Goal: Task Accomplishment & Management: Complete application form

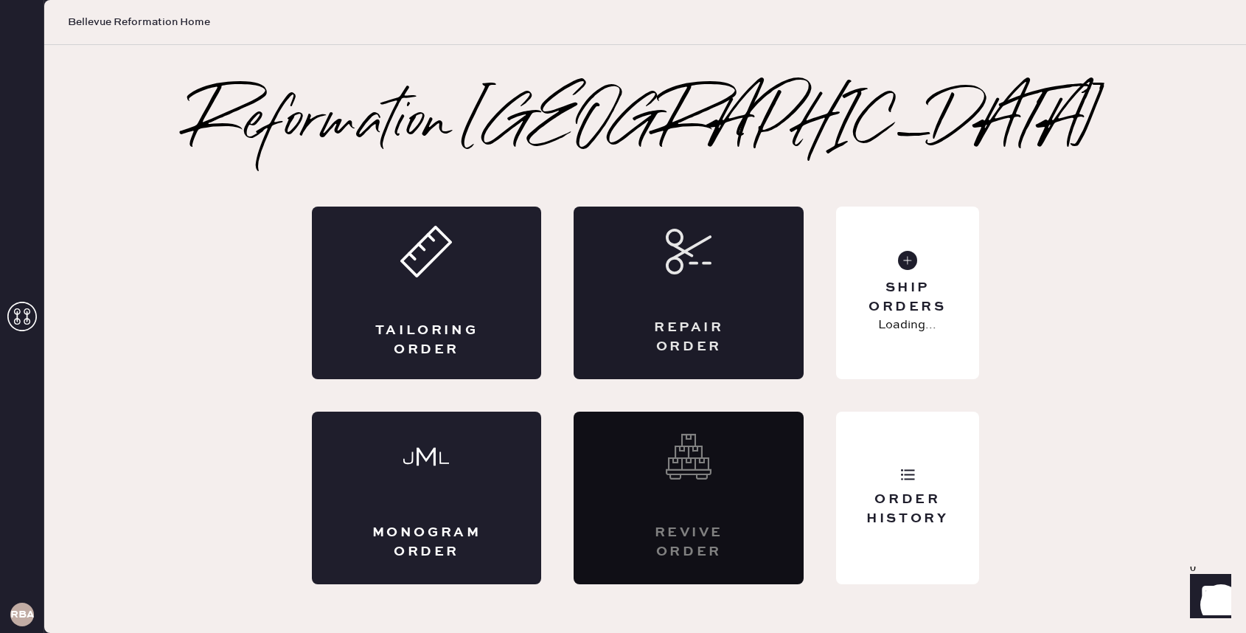
click at [676, 293] on div "Repair Order" at bounding box center [689, 292] width 230 height 173
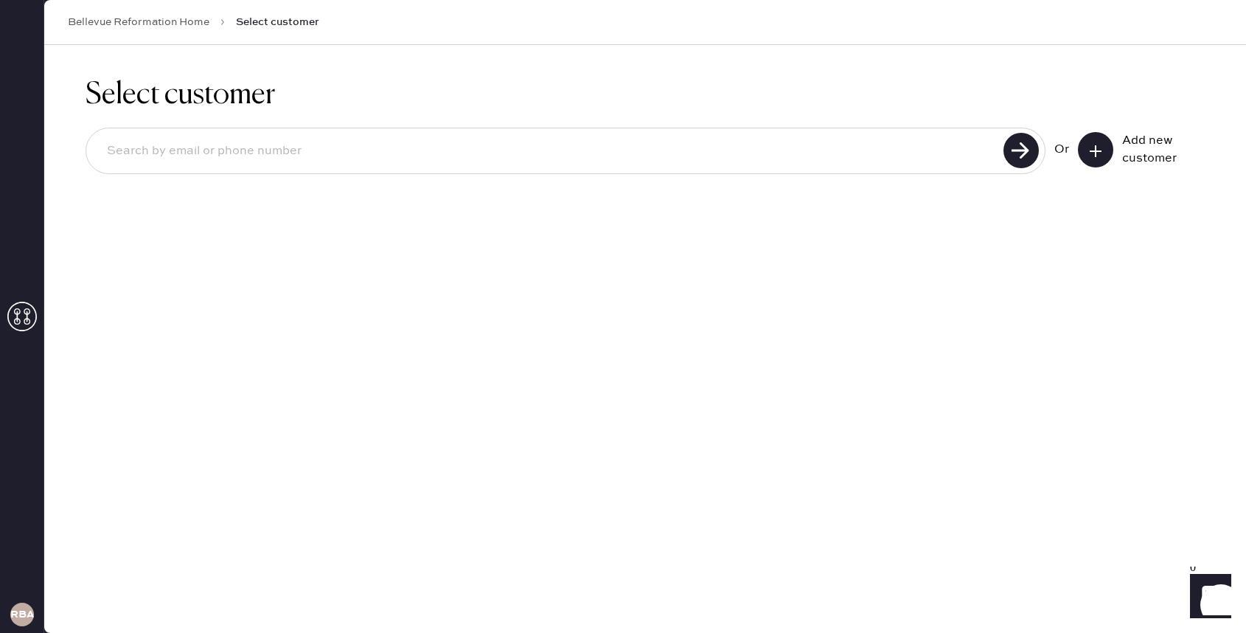
click at [687, 167] on input at bounding box center [547, 151] width 904 height 34
click at [1100, 155] on icon at bounding box center [1095, 151] width 15 height 15
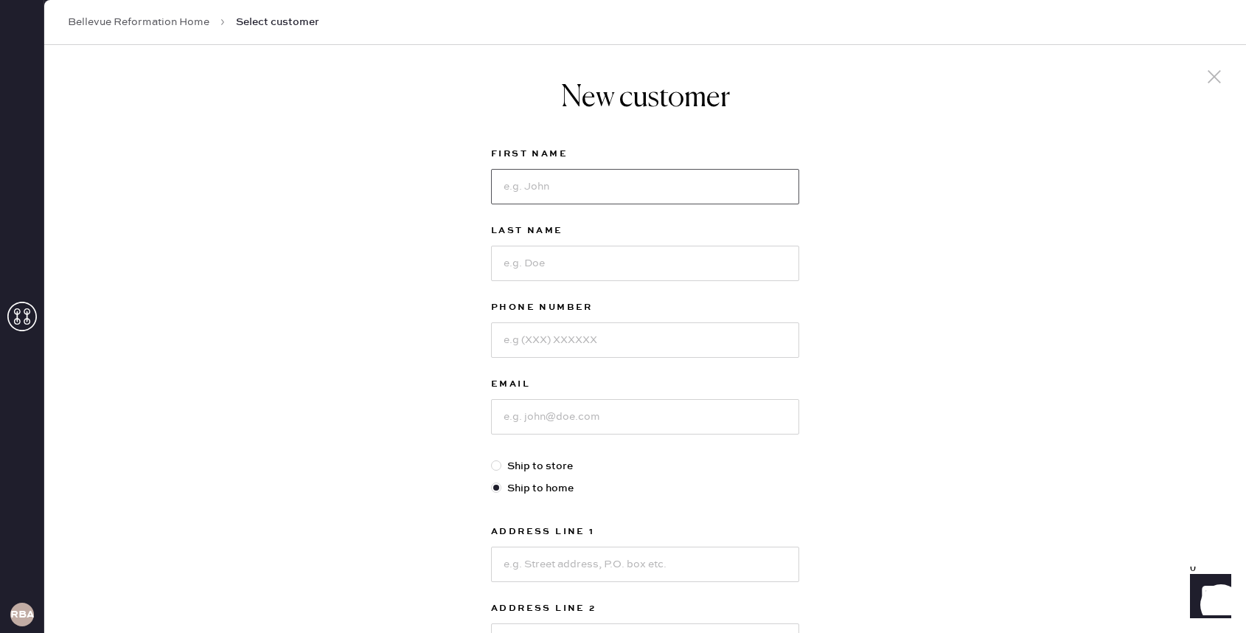
click at [736, 192] on input at bounding box center [645, 186] width 308 height 35
type input "[PERSON_NAME]"
click at [723, 265] on input at bounding box center [645, 263] width 308 height 35
click at [698, 334] on input at bounding box center [645, 339] width 308 height 35
click at [628, 271] on input "Baw" at bounding box center [645, 263] width 308 height 35
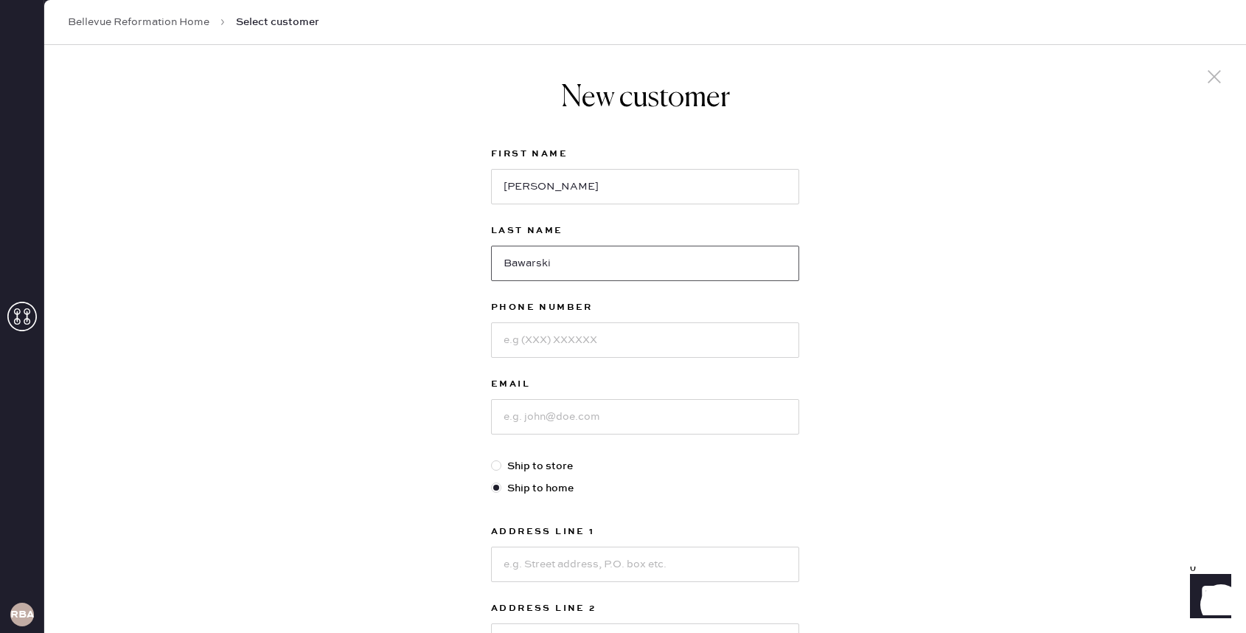
type input "Bawarski"
click at [560, 336] on input at bounding box center [645, 339] width 308 height 35
type input "3157901236"
click at [569, 428] on input at bounding box center [645, 416] width 308 height 35
click at [591, 418] on input "amand" at bounding box center [645, 416] width 308 height 35
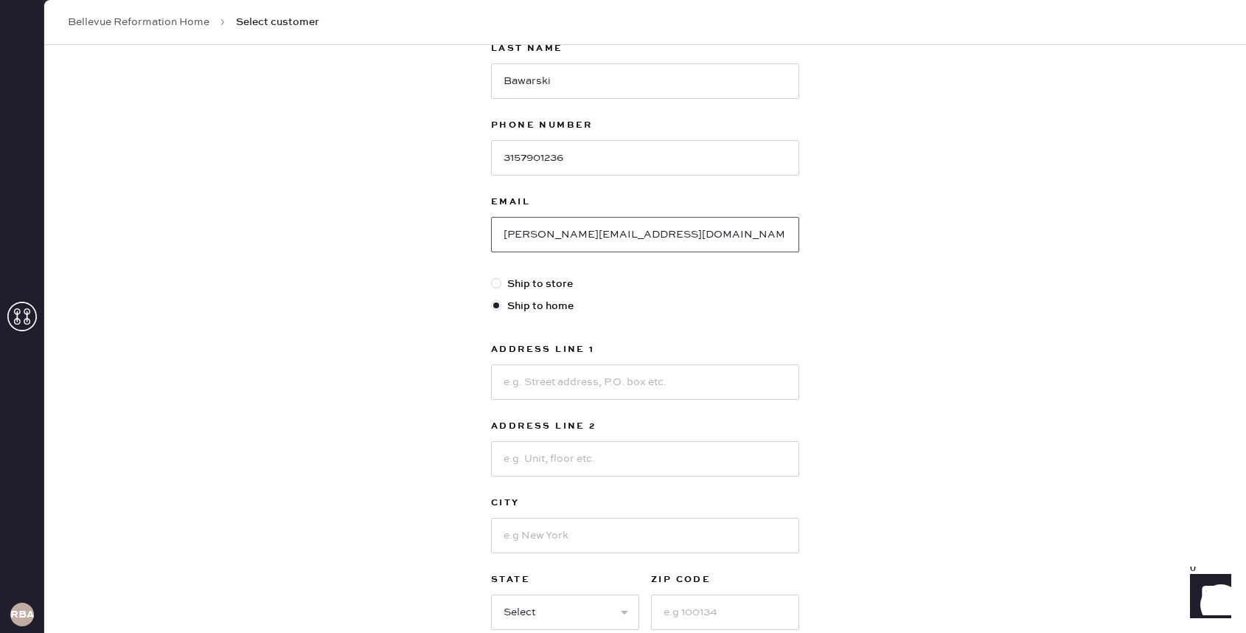
scroll to position [187, 0]
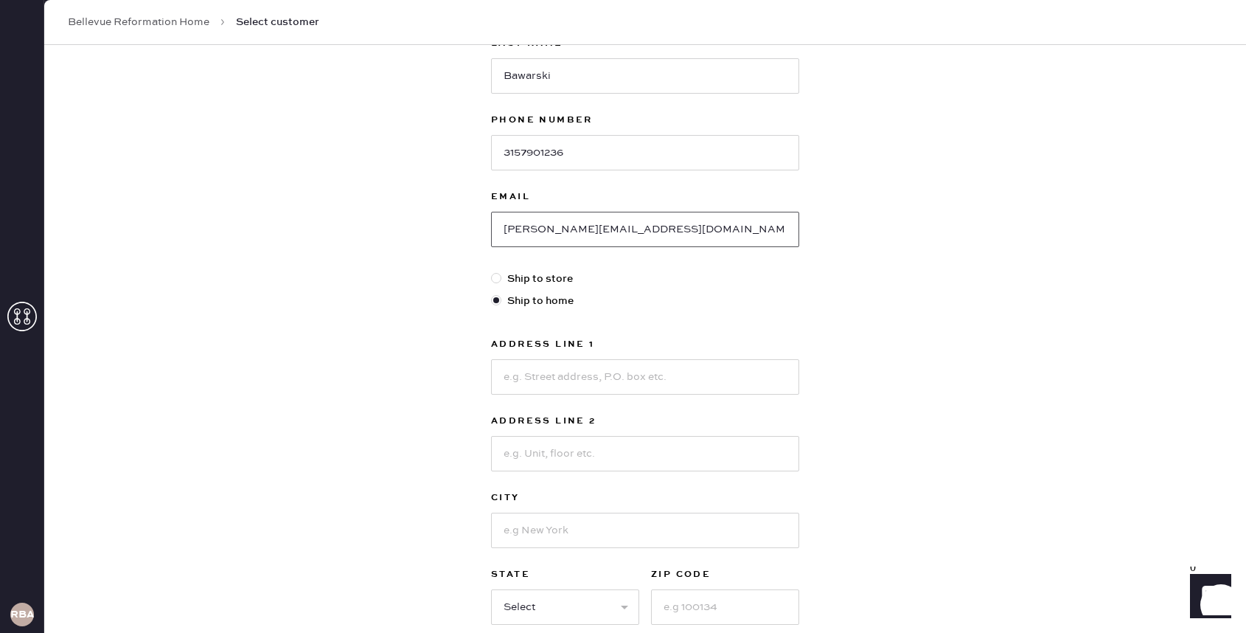
type input "[PERSON_NAME][EMAIL_ADDRESS][DOMAIN_NAME]"
click at [636, 372] on input at bounding box center [645, 376] width 308 height 35
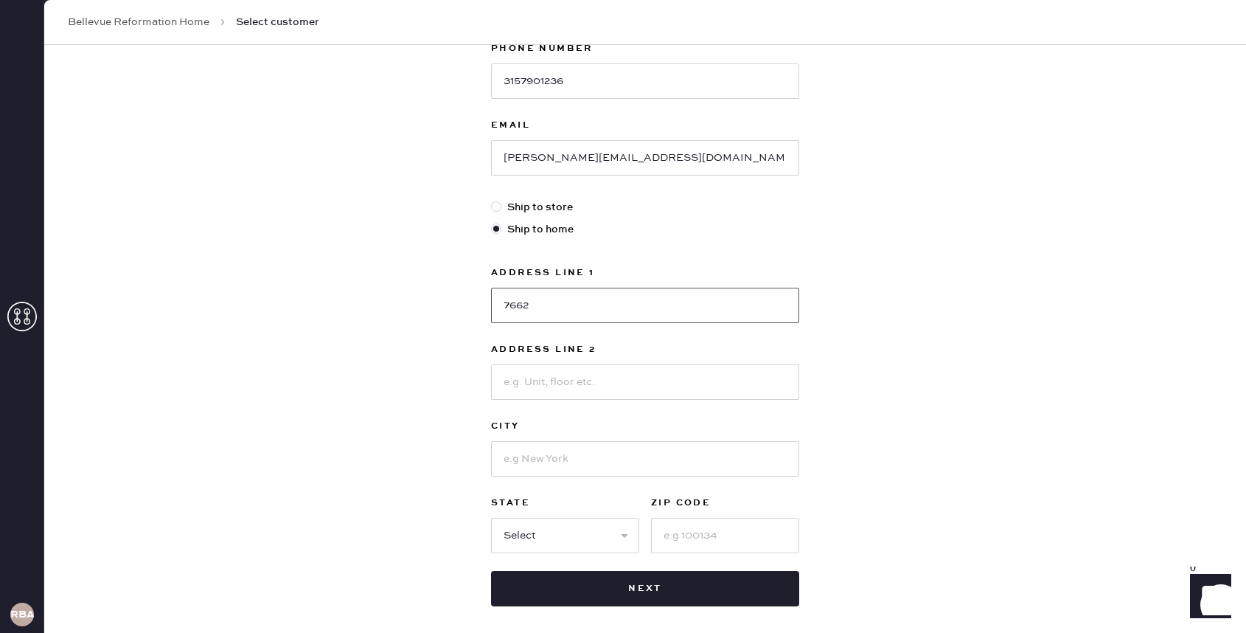
scroll to position [327, 0]
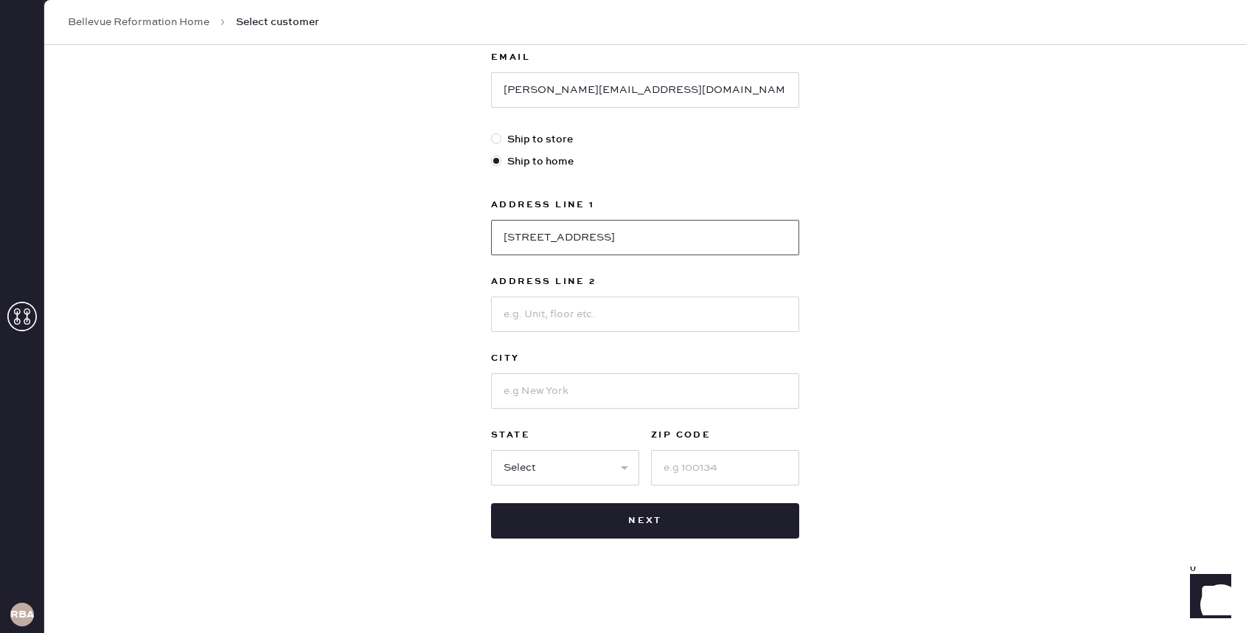
type input "[STREET_ADDRESS]"
click at [611, 326] on input at bounding box center [645, 313] width 308 height 35
type input "Unit 406"
click at [585, 391] on input at bounding box center [645, 390] width 308 height 35
type input "r"
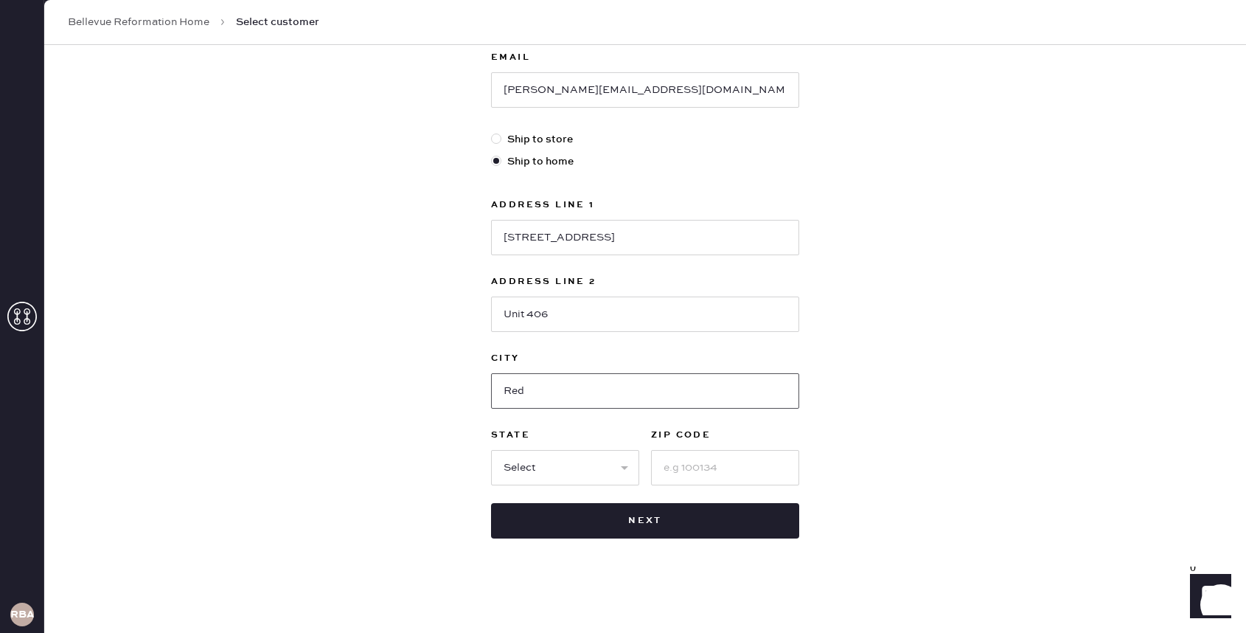
type input "[PERSON_NAME]"
click at [583, 480] on select "Select AK AL AR AZ CA CO CT [GEOGRAPHIC_DATA] DE FL [GEOGRAPHIC_DATA] HI [GEOGR…" at bounding box center [565, 467] width 148 height 35
select select "WA"
click at [491, 450] on select "Select AK AL AR AZ CA CO CT [GEOGRAPHIC_DATA] DE FL [GEOGRAPHIC_DATA] HI [GEOGR…" at bounding box center [565, 467] width 148 height 35
click at [715, 465] on input at bounding box center [725, 467] width 148 height 35
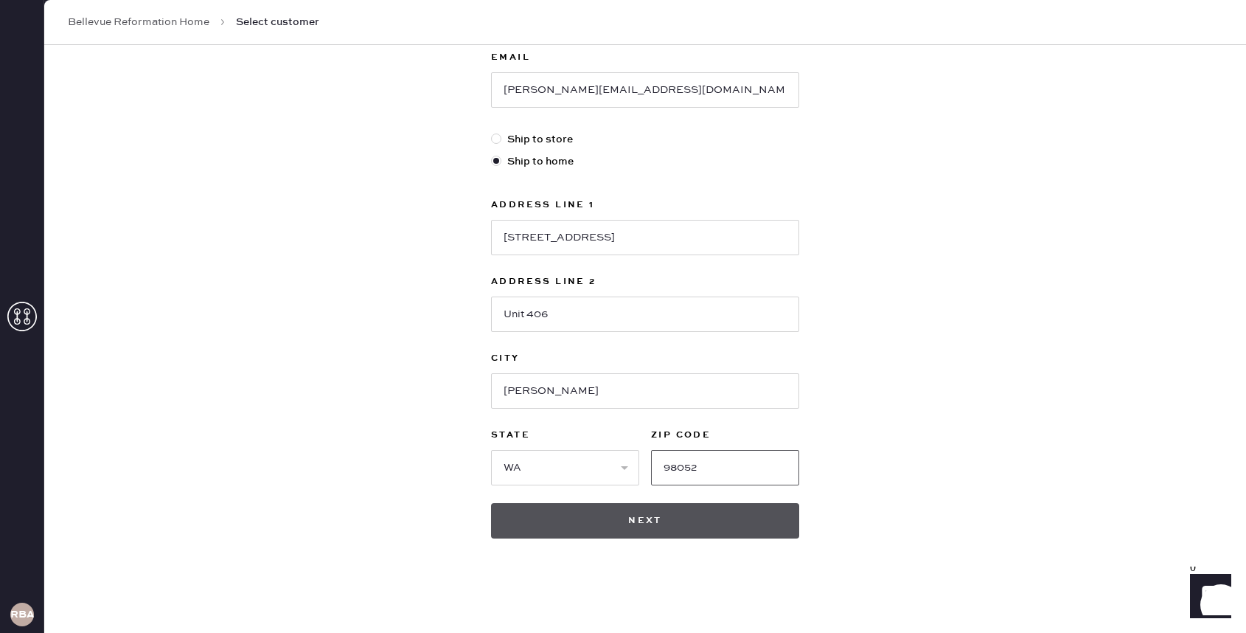
type input "98052"
click at [737, 522] on button "Next" at bounding box center [645, 520] width 308 height 35
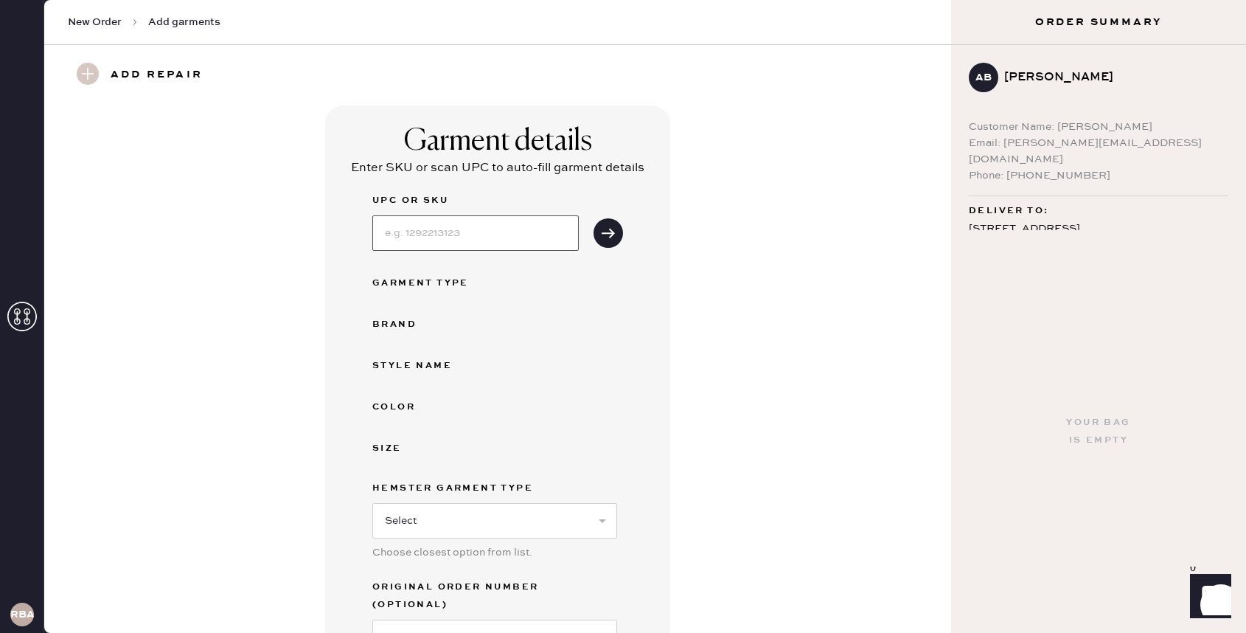
click at [518, 239] on input at bounding box center [475, 232] width 206 height 35
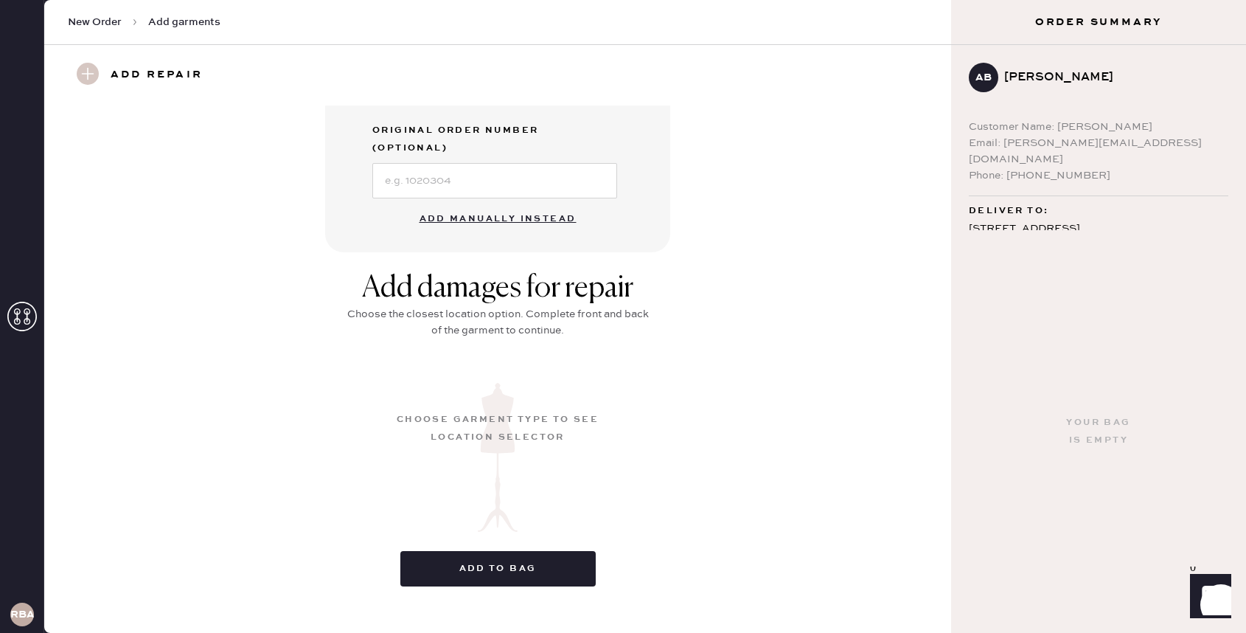
click at [517, 204] on button "Add manually instead" at bounding box center [498, 218] width 175 height 29
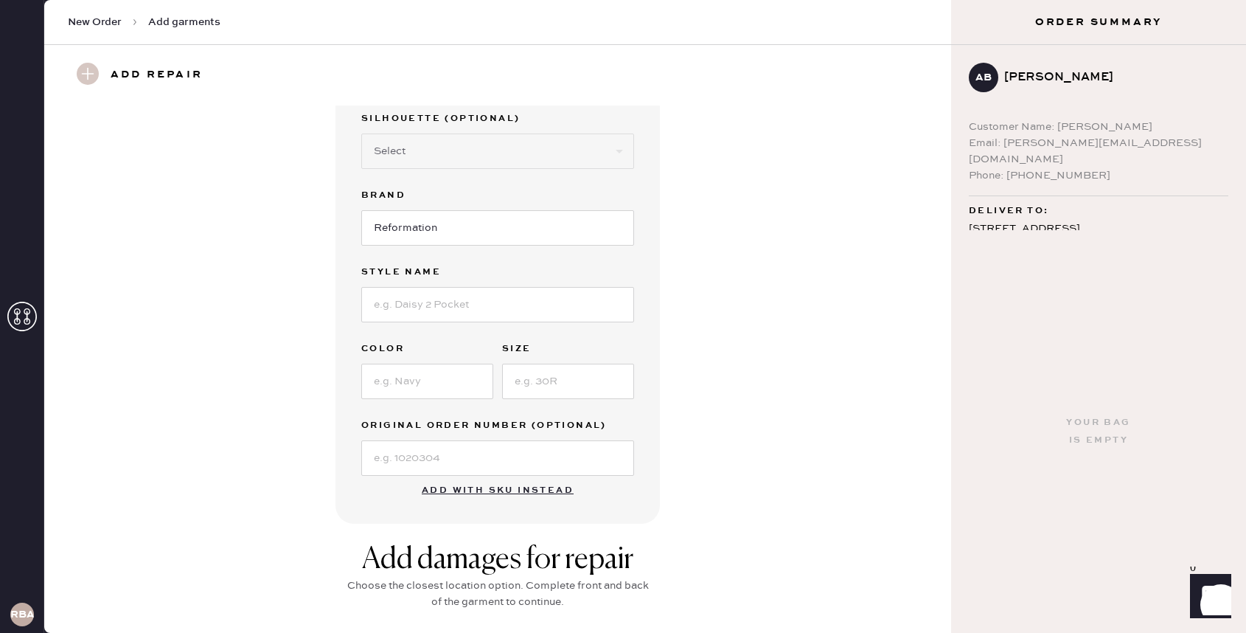
scroll to position [0, 0]
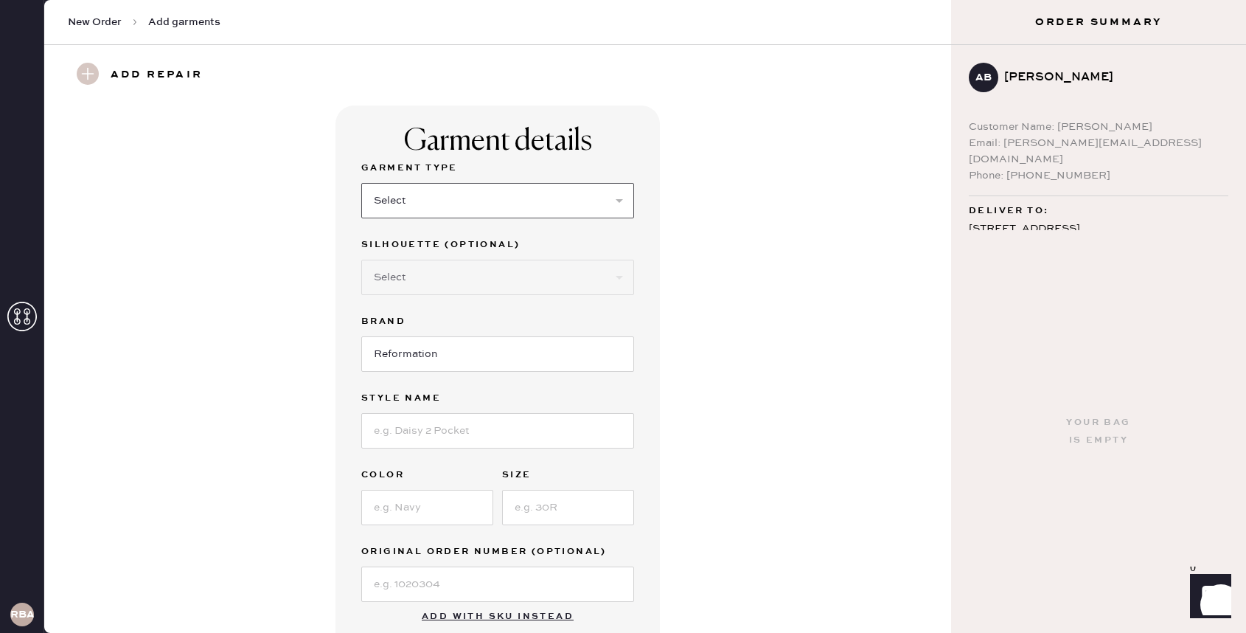
click at [521, 207] on select "Select Basic Skirt Jeans Leggings Pants Shorts Basic Sleeved Dress Basic Sleeve…" at bounding box center [497, 200] width 273 height 35
select select "7"
click at [361, 183] on select "Select Basic Skirt Jeans Leggings Pants Shorts Basic Sleeved Dress Basic Sleeve…" at bounding box center [497, 200] width 273 height 35
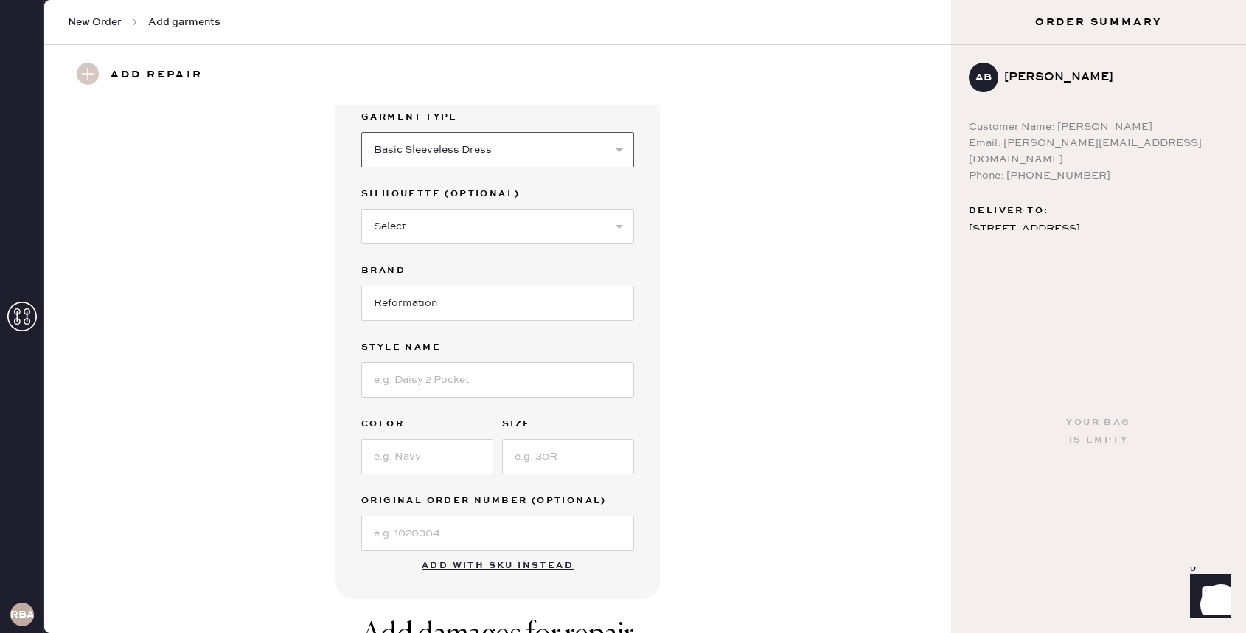
scroll to position [53, 0]
click at [458, 381] on input at bounding box center [497, 377] width 273 height 35
type input "Sebastien Denim Midi Dress"
click at [410, 459] on input at bounding box center [427, 454] width 132 height 35
type input "Savannah"
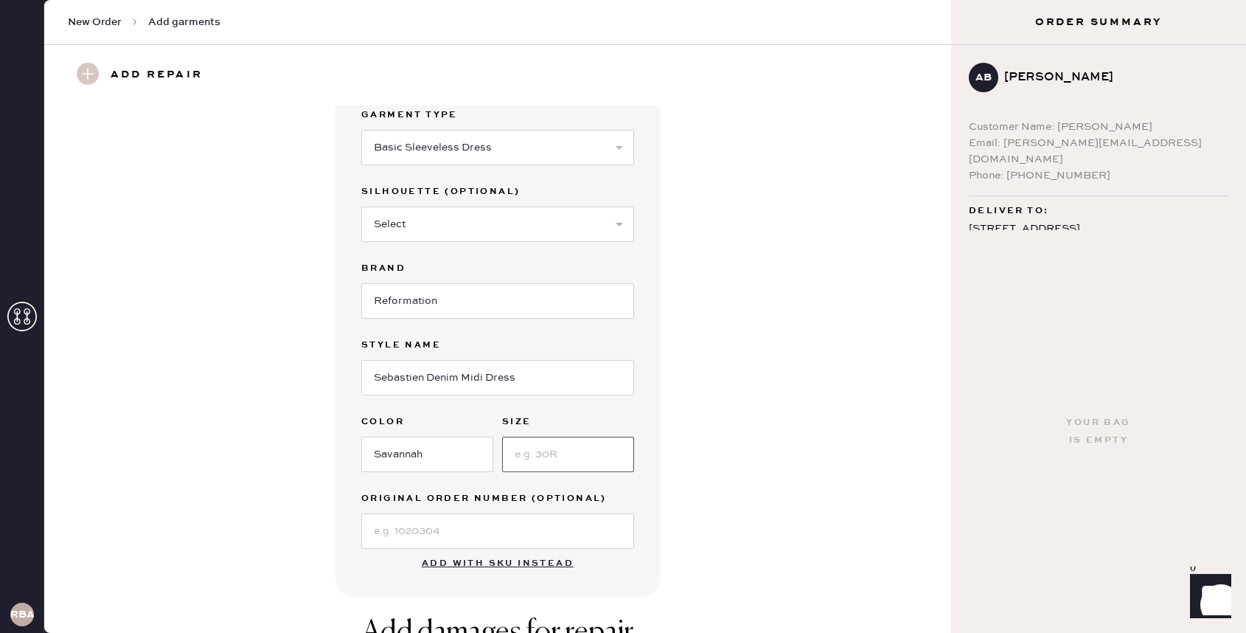
click at [538, 454] on input at bounding box center [568, 454] width 132 height 35
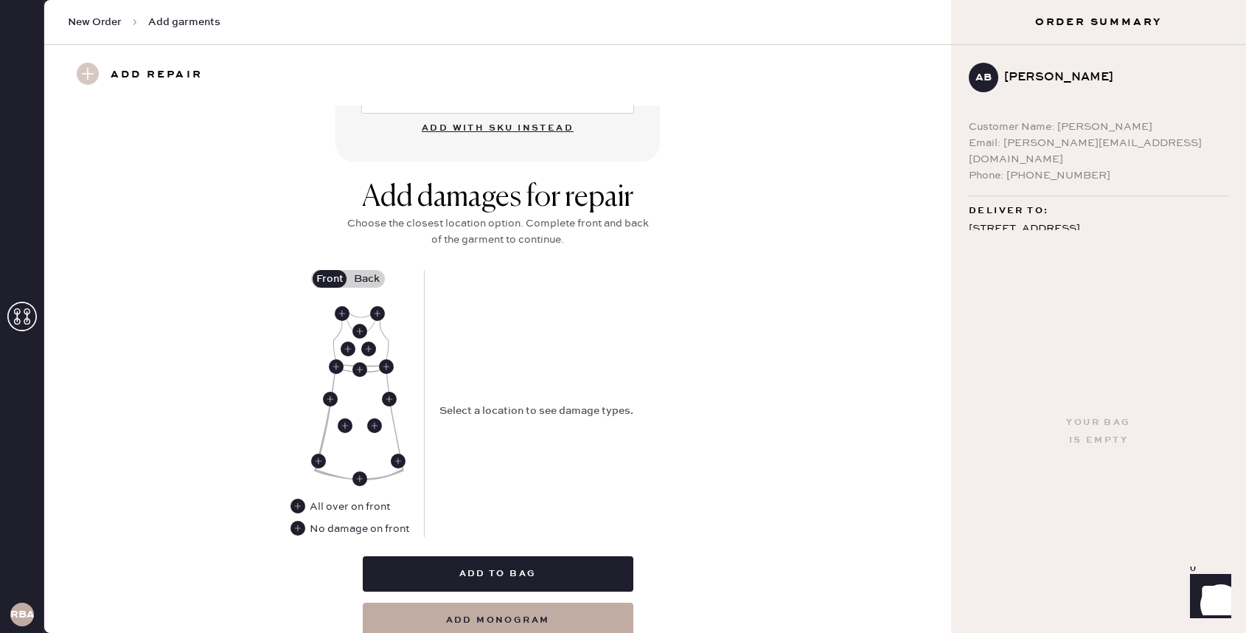
scroll to position [500, 0]
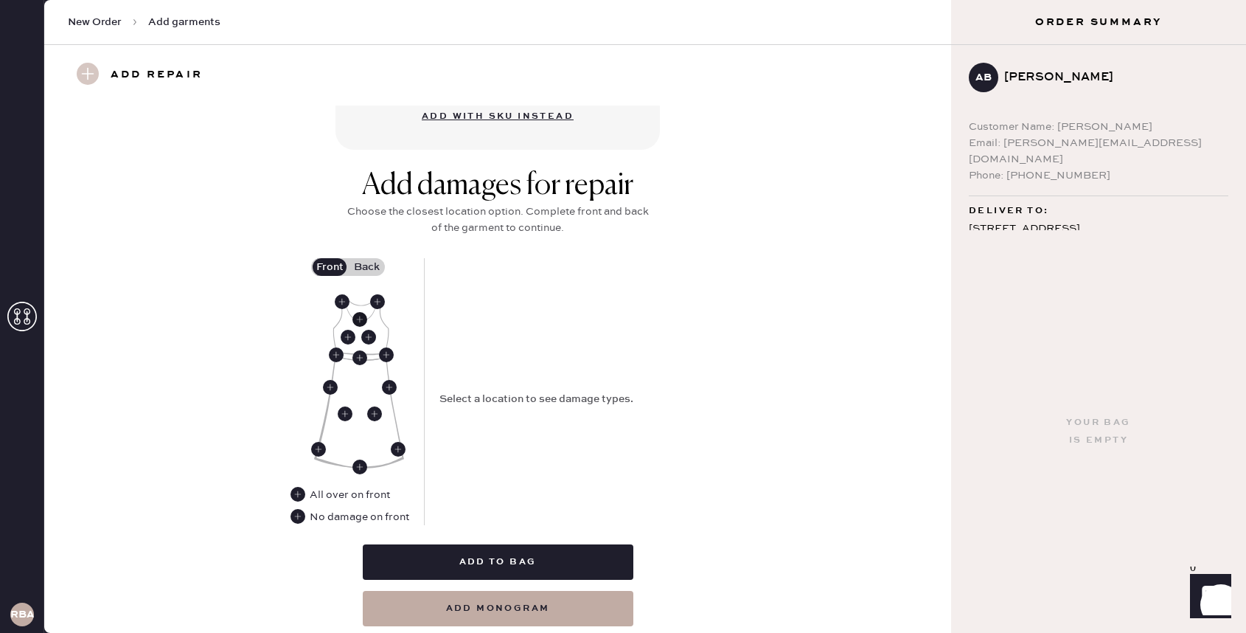
type input "12"
click at [356, 319] on use at bounding box center [359, 319] width 15 height 15
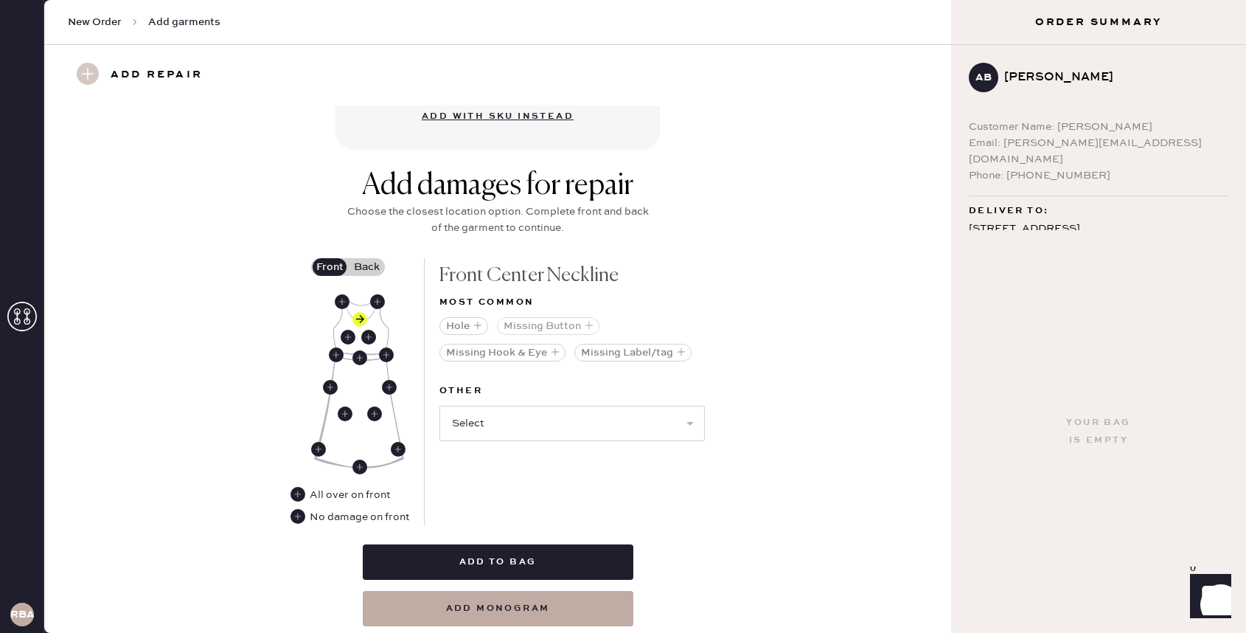
click at [582, 323] on button "Missing Button" at bounding box center [548, 326] width 102 height 18
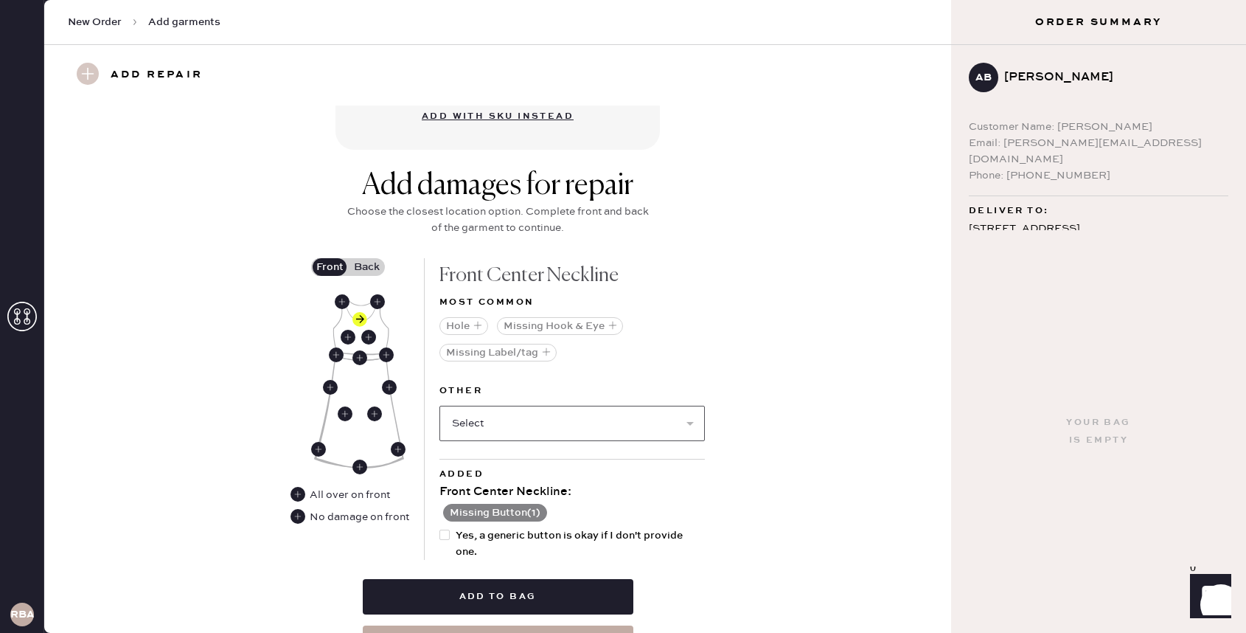
click at [539, 427] on select "Select Broken / Ripped Hem Broken Beads Broken Belt Loop Broken Button Broken C…" at bounding box center [571, 423] width 265 height 35
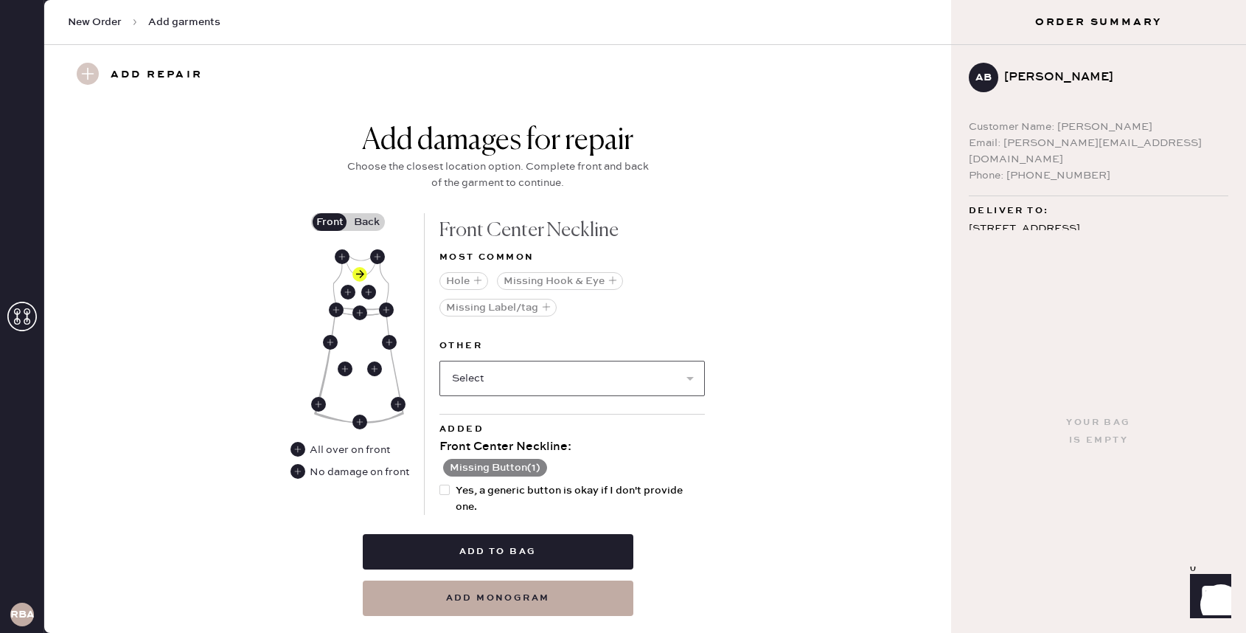
scroll to position [552, 0]
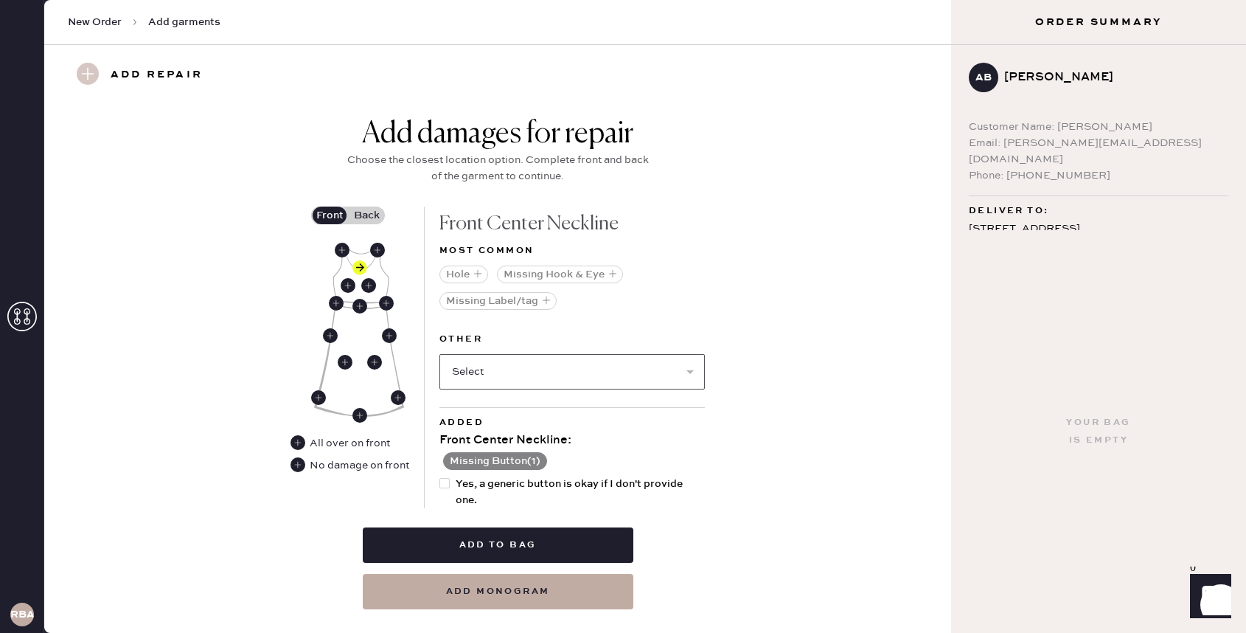
click at [609, 376] on select "Select Broken / Ripped Hem Broken Beads Broken Belt Loop Broken Button Broken C…" at bounding box center [571, 371] width 265 height 35
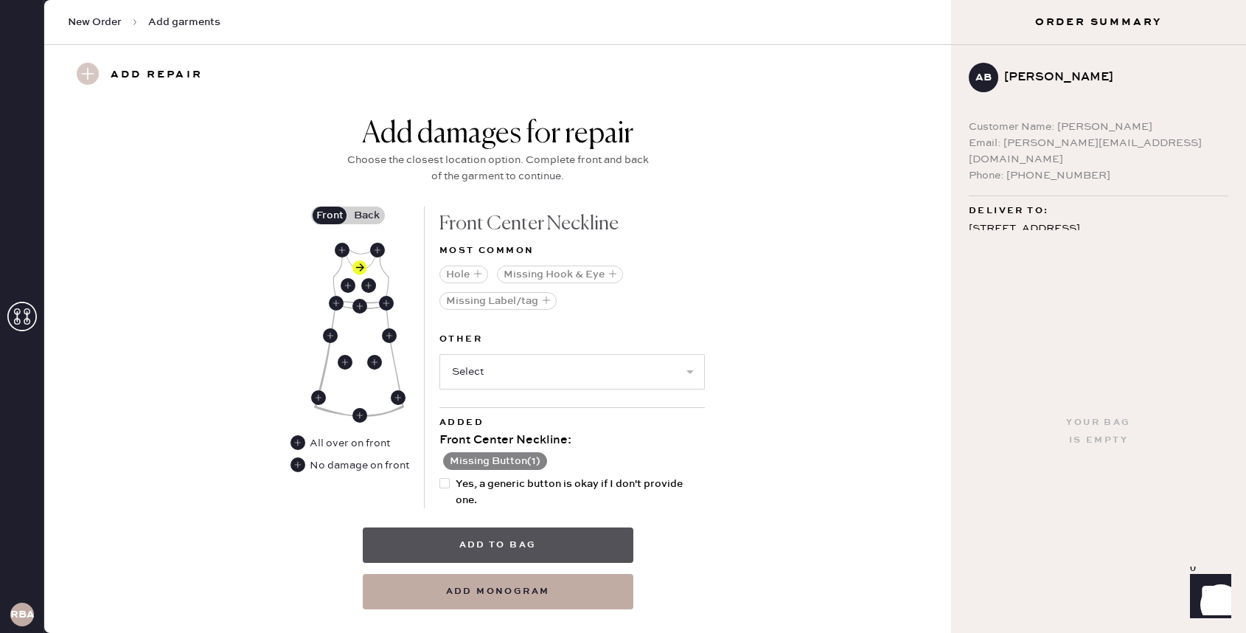
click at [545, 535] on button "Add to bag" at bounding box center [498, 544] width 271 height 35
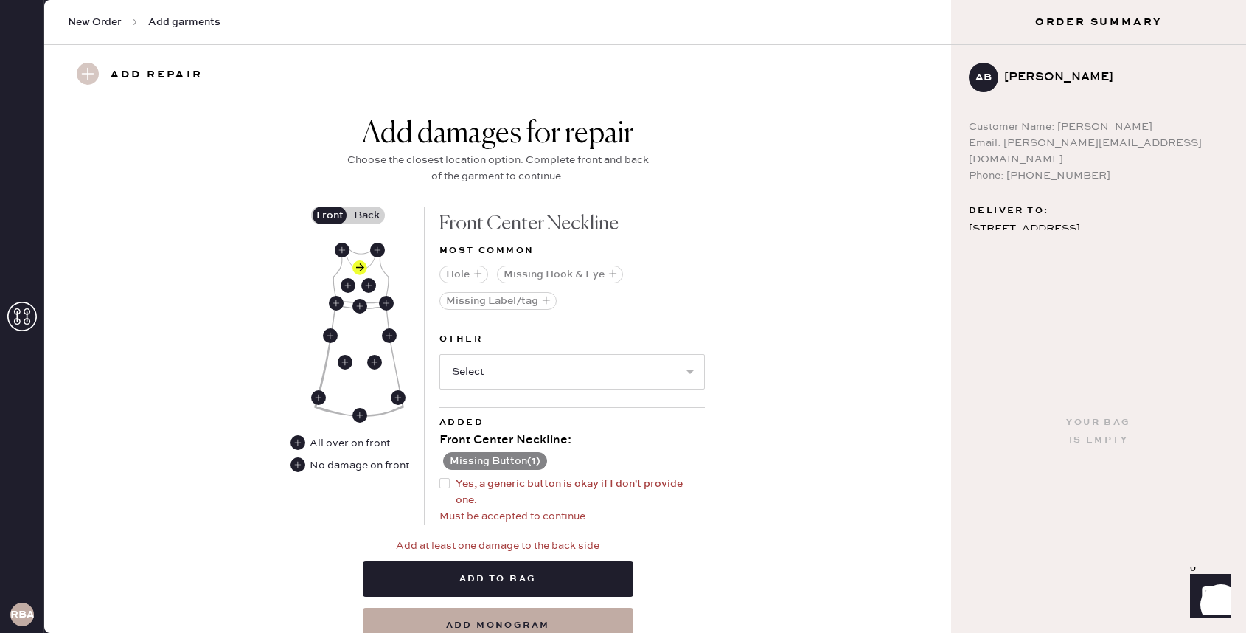
click at [442, 484] on div at bounding box center [444, 483] width 10 height 10
click at [440, 476] on input "Yes, a generic button is okay if I don't provide one." at bounding box center [439, 476] width 1 height 1
checkbox input "true"
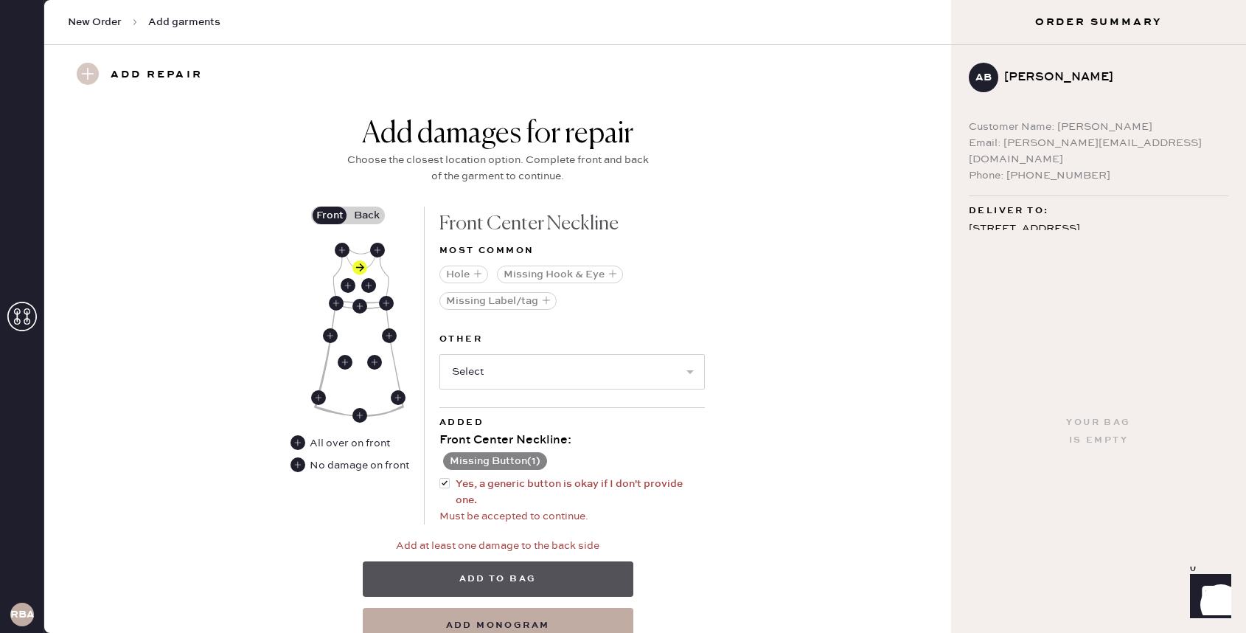
click at [505, 569] on button "Add to bag" at bounding box center [498, 578] width 271 height 35
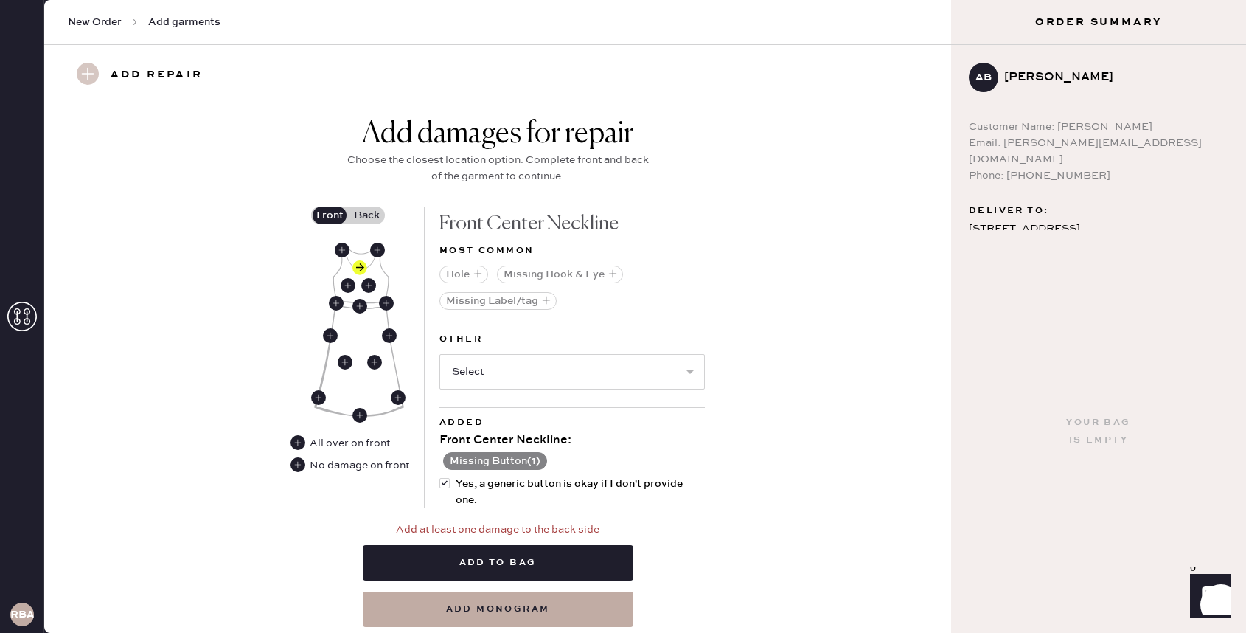
click at [364, 219] on label "Back" at bounding box center [366, 215] width 37 height 18
click at [366, 215] on input "Back" at bounding box center [366, 215] width 0 height 0
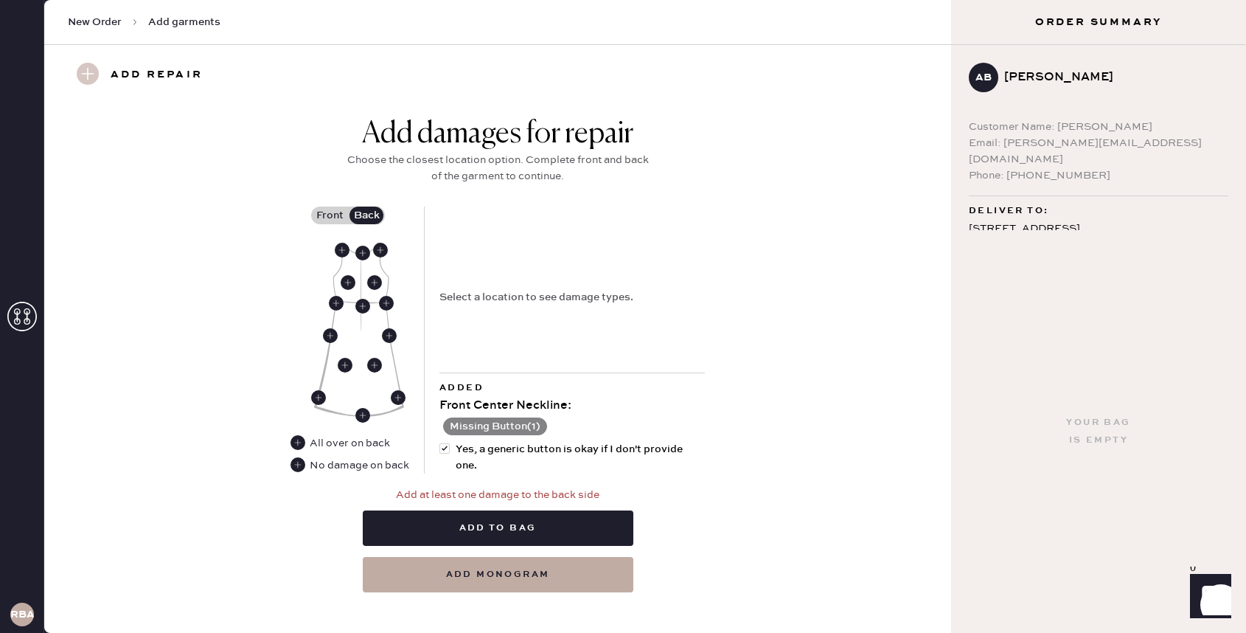
click at [380, 462] on div "No damage on back" at bounding box center [360, 465] width 100 height 16
click at [300, 461] on use at bounding box center [298, 464] width 15 height 15
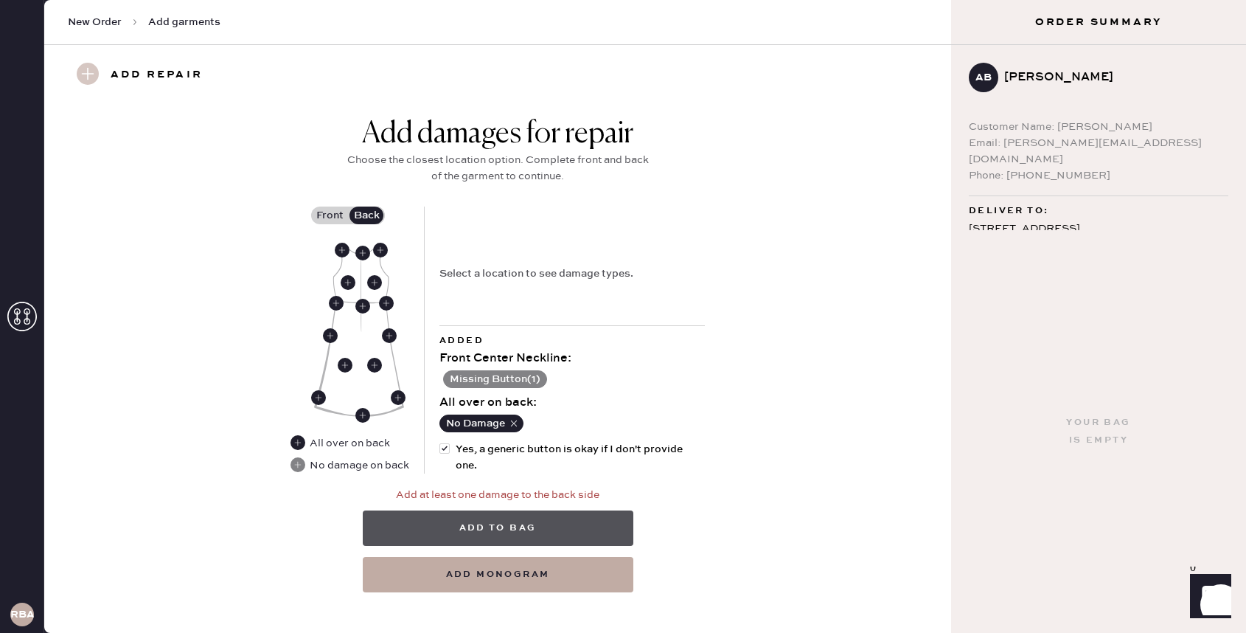
click at [544, 528] on button "Add to bag" at bounding box center [498, 527] width 271 height 35
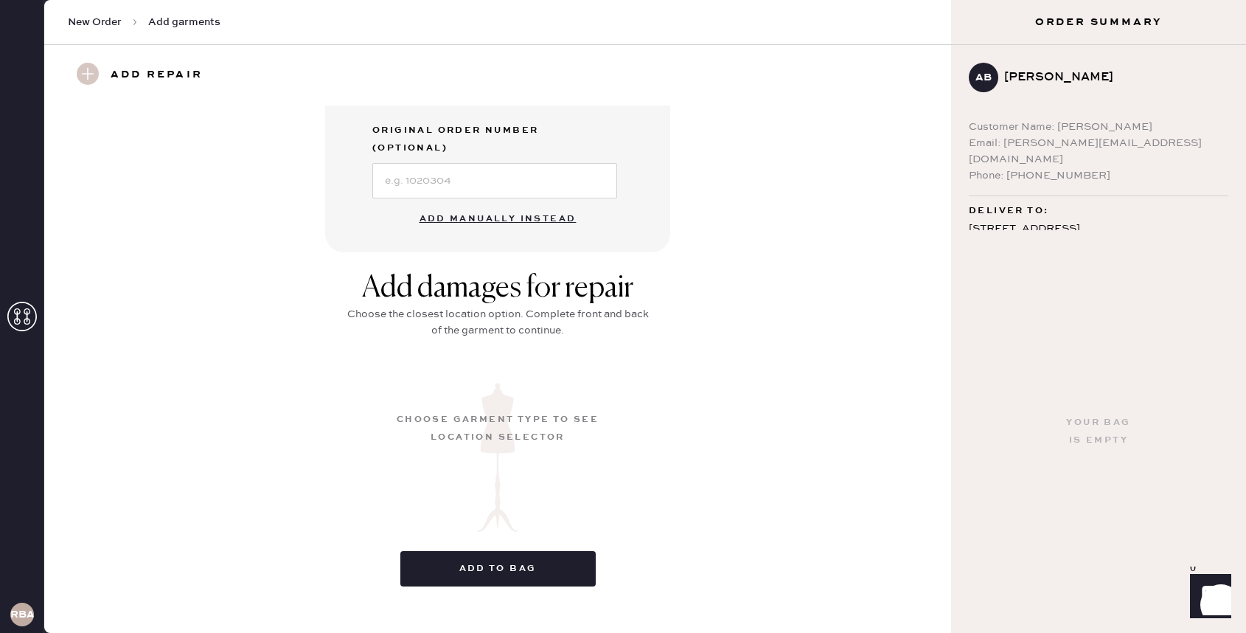
scroll to position [93, 0]
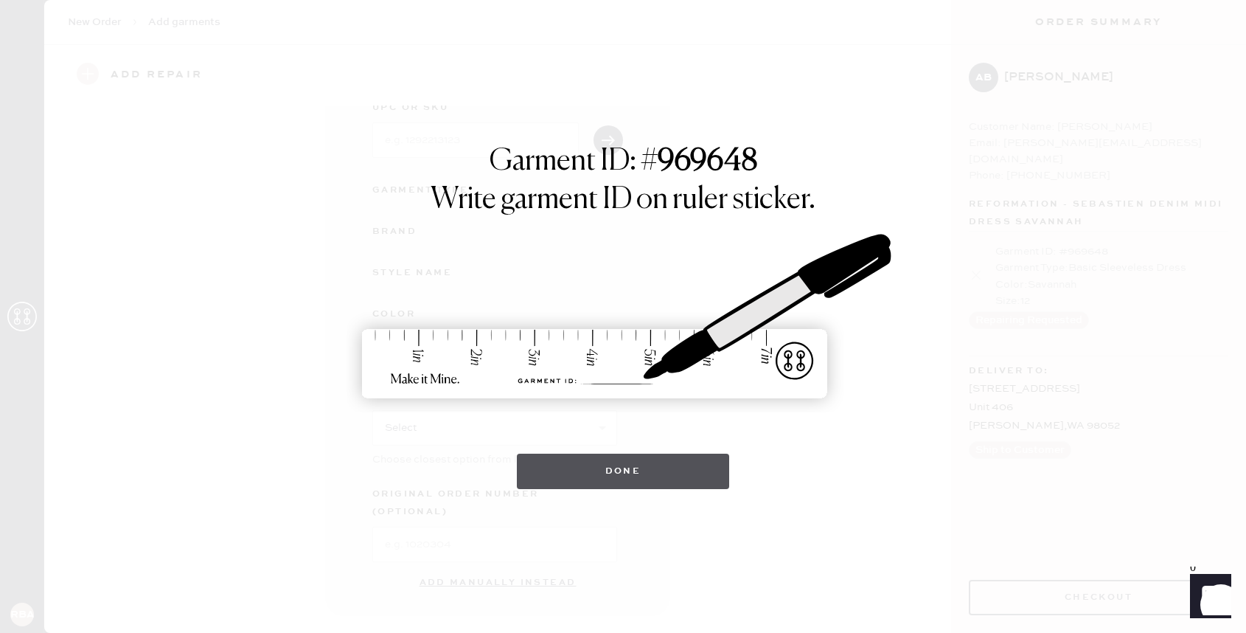
click at [695, 472] on button "Done" at bounding box center [623, 470] width 213 height 35
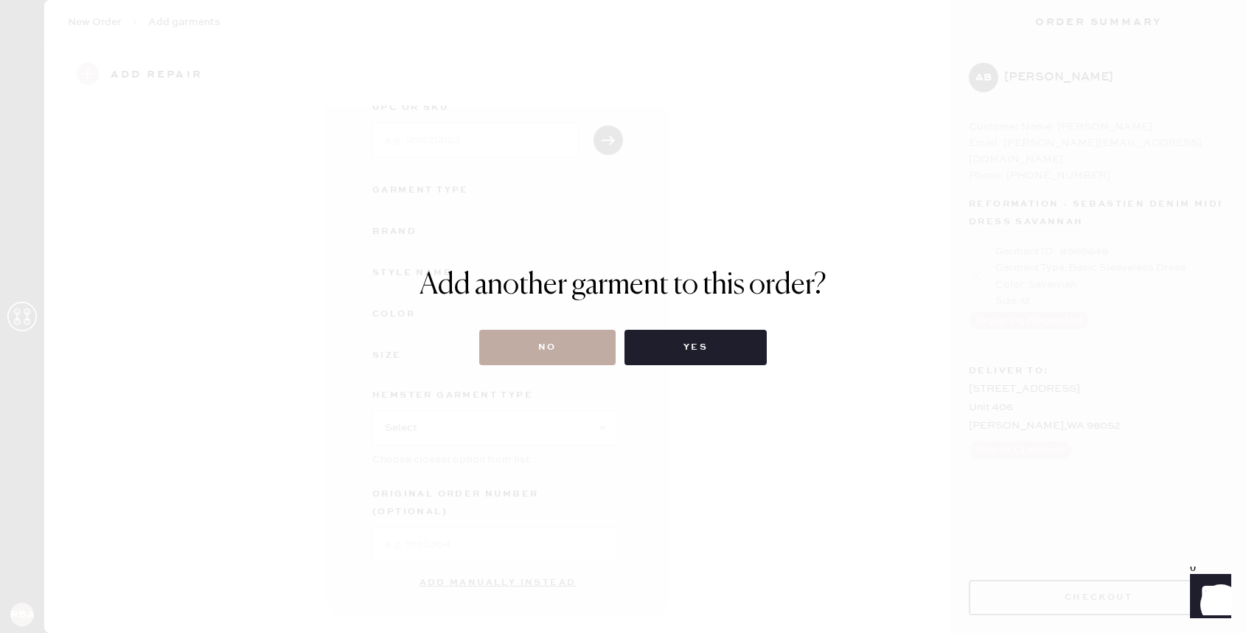
click at [591, 342] on button "No" at bounding box center [547, 347] width 136 height 35
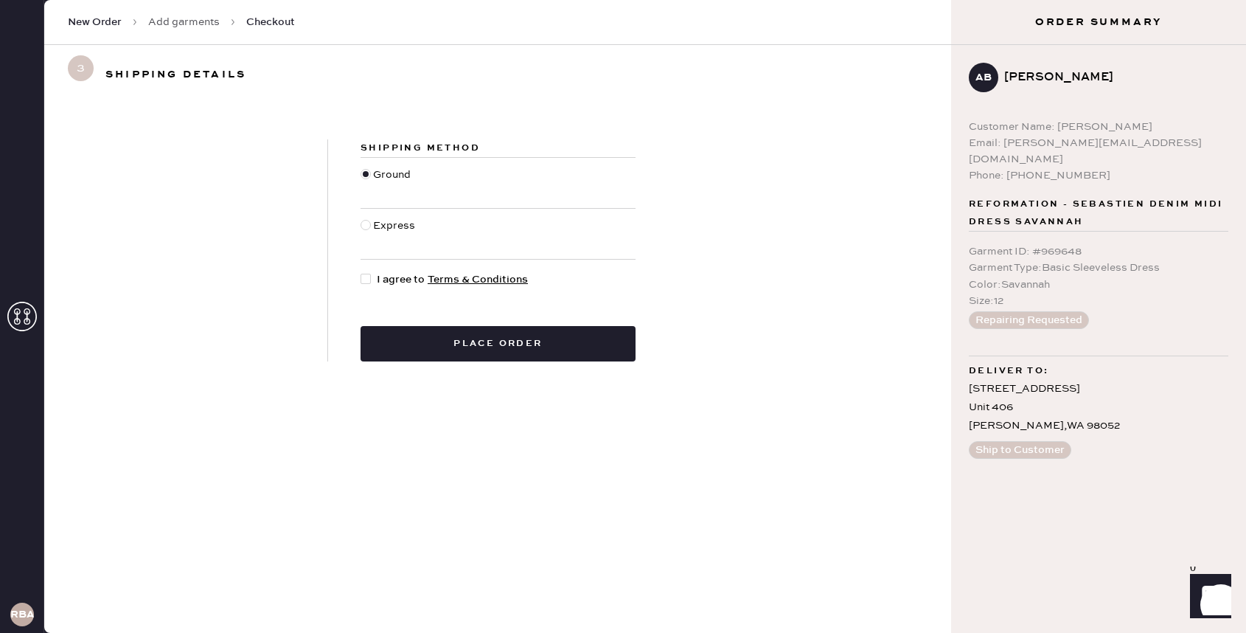
click at [403, 226] on div "Express" at bounding box center [396, 234] width 46 height 32
click at [361, 218] on input "Express" at bounding box center [361, 218] width 1 height 1
radio input "true"
click at [405, 177] on div "Ground" at bounding box center [393, 183] width 41 height 32
click at [361, 167] on input "Ground" at bounding box center [361, 167] width 1 height 1
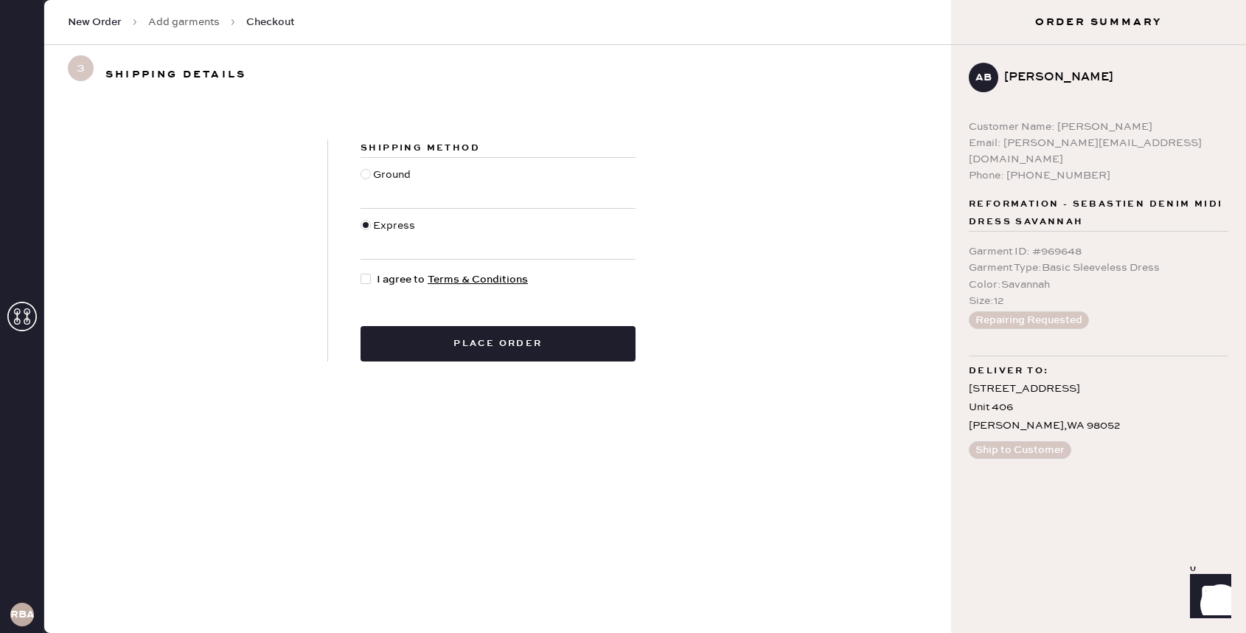
radio input "true"
click at [403, 273] on span "I agree to Terms & Conditions" at bounding box center [452, 279] width 151 height 16
click at [361, 272] on input "I agree to Terms & Conditions" at bounding box center [361, 271] width 1 height 1
checkbox input "true"
click at [442, 339] on button "Place order" at bounding box center [498, 343] width 275 height 35
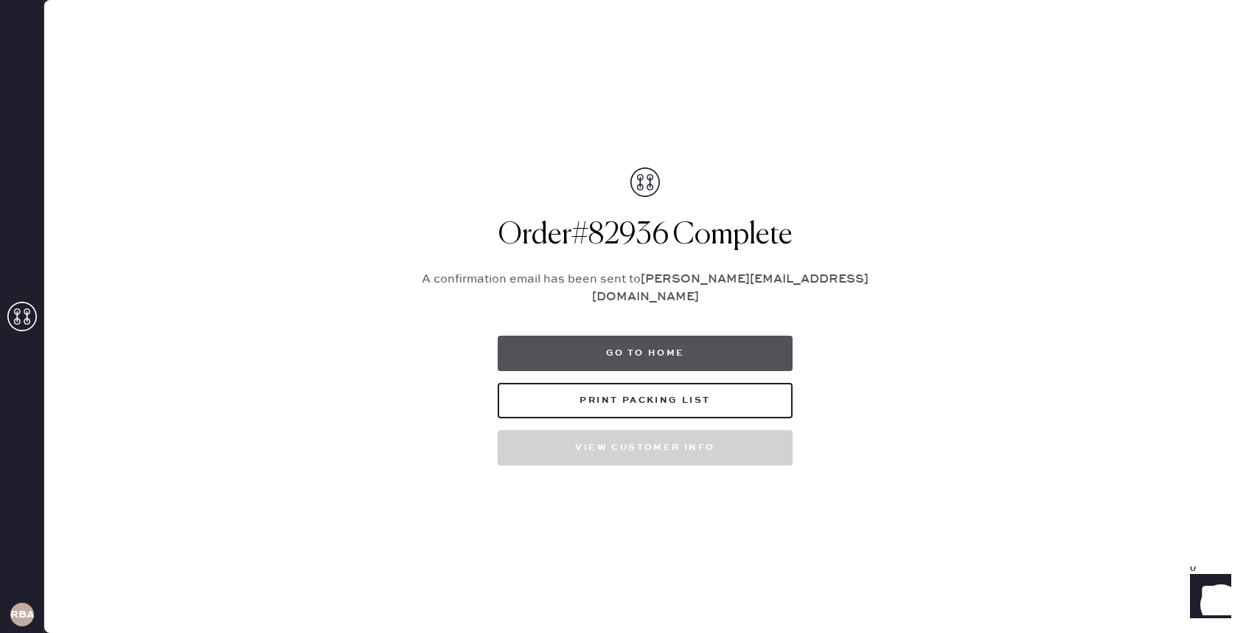
click at [643, 343] on button "Go to home" at bounding box center [645, 353] width 295 height 35
